Goal: Check status: Check status

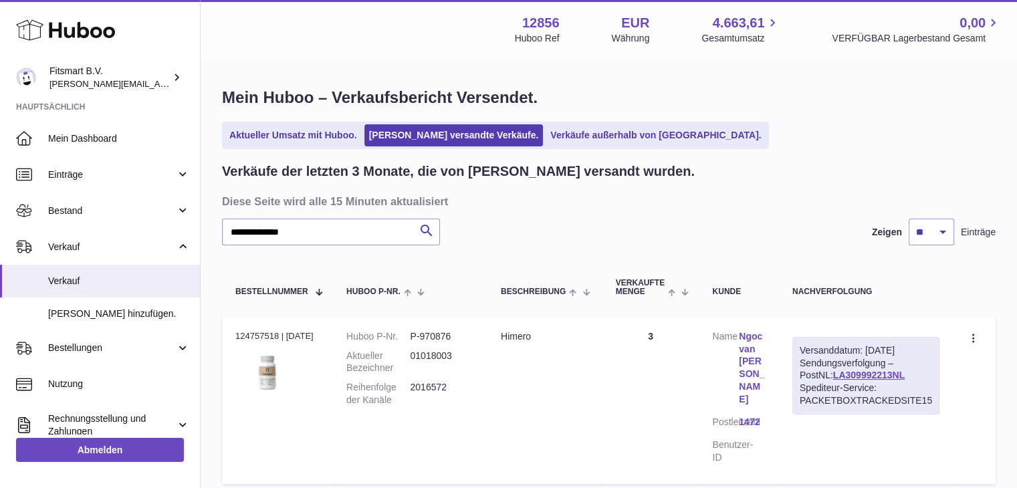
click at [322, 225] on input "**********" at bounding box center [331, 232] width 218 height 27
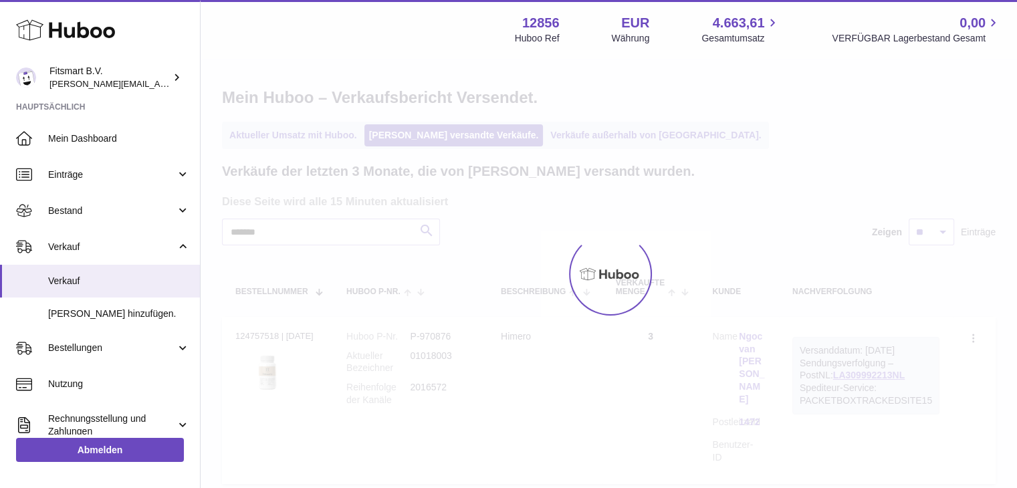
type input "*******"
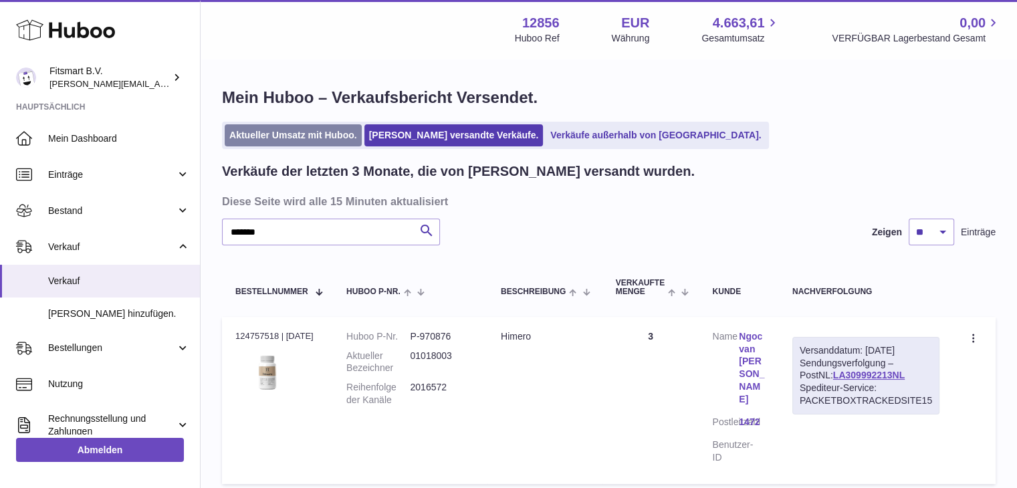
click at [281, 126] on link "Aktueller Umsatz mit Huboo." at bounding box center [293, 135] width 137 height 22
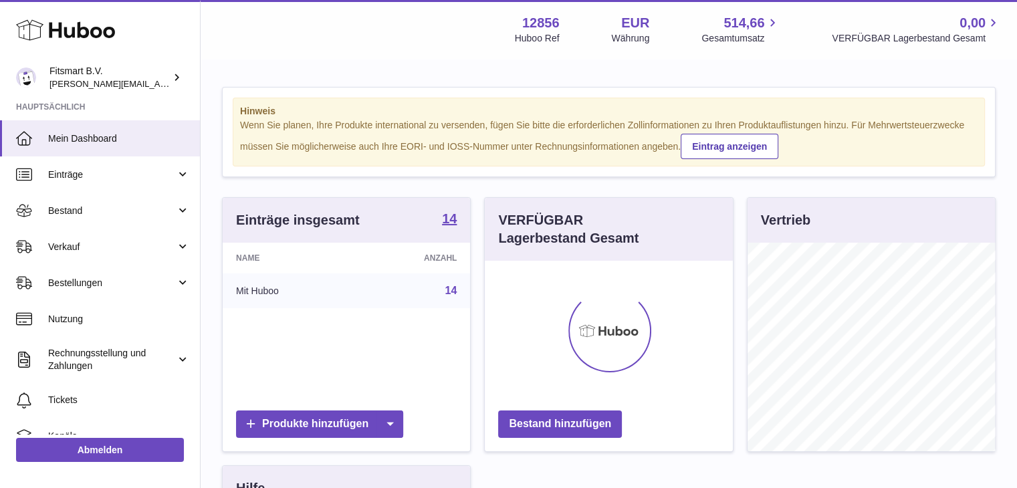
scroll to position [209, 248]
